Goal: Find specific page/section: Find specific page/section

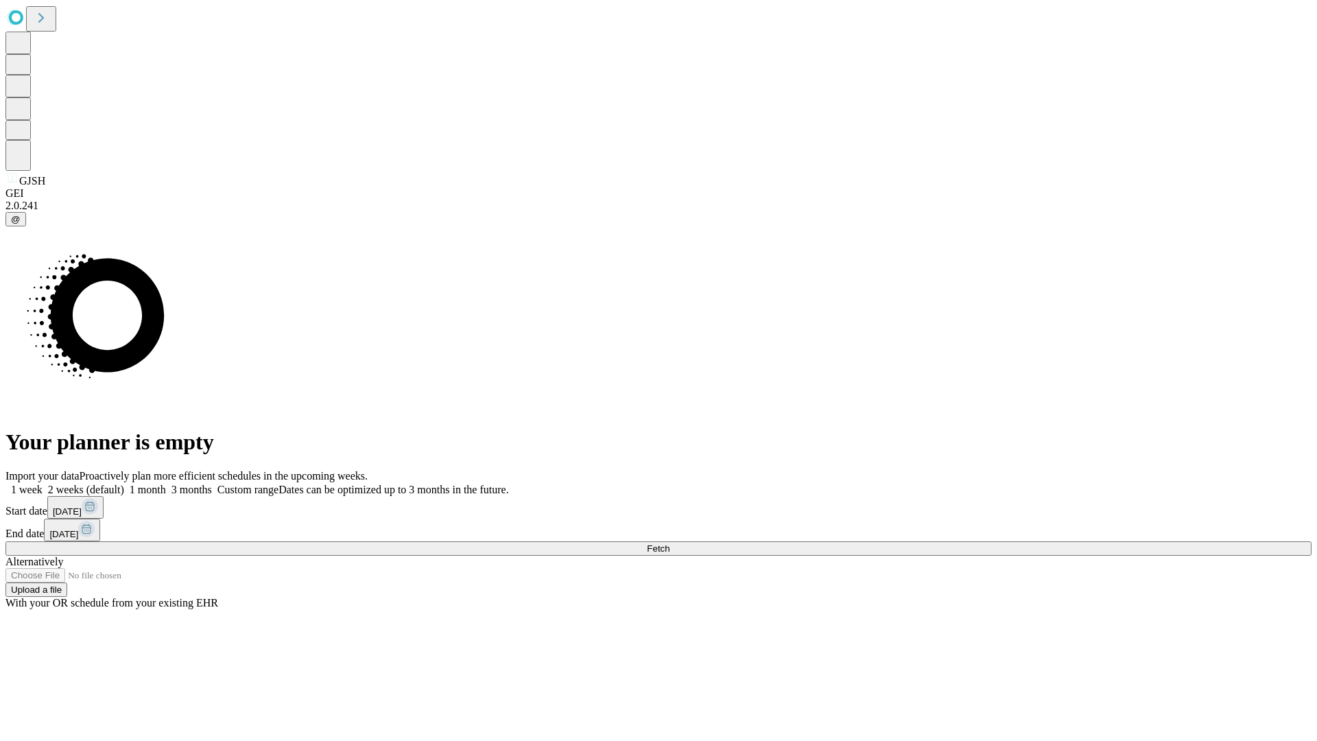
click at [670, 543] on span "Fetch" at bounding box center [658, 548] width 23 height 10
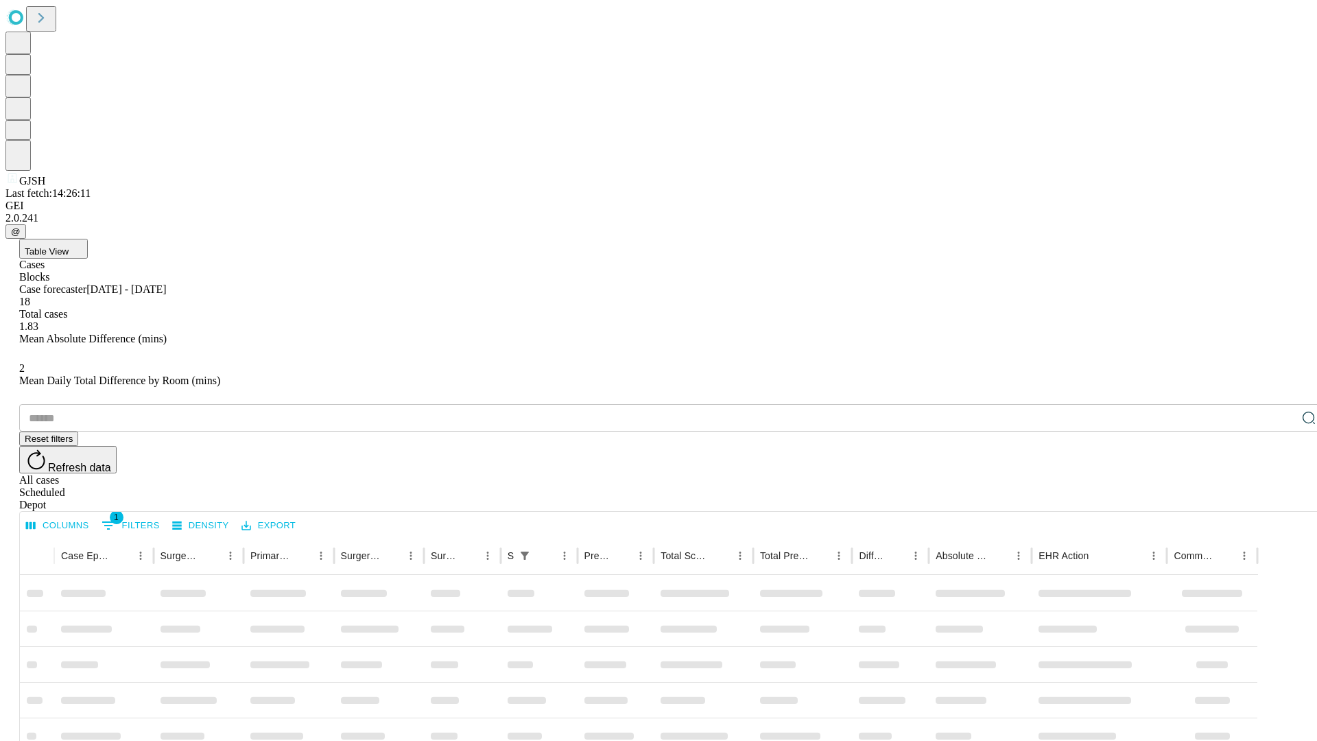
click at [1281, 499] on div "Depot" at bounding box center [672, 505] width 1306 height 12
